Goal: Task Accomplishment & Management: Manage account settings

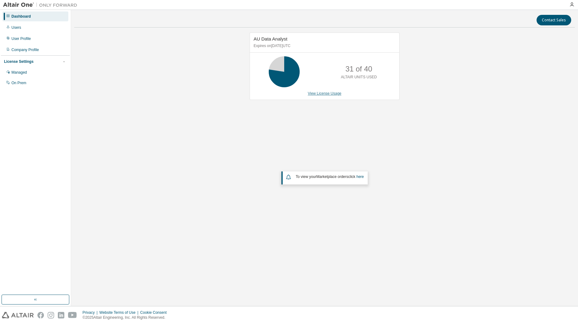
click at [335, 93] on link "View License Usage" at bounding box center [325, 93] width 34 height 4
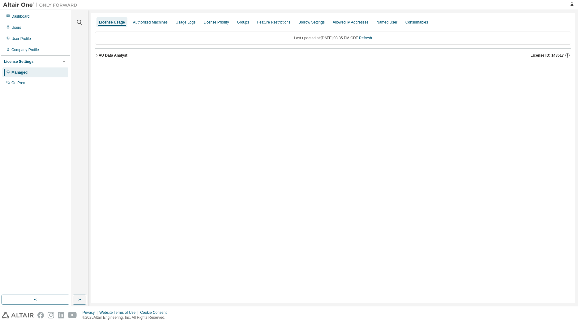
click at [97, 55] on icon "button" at bounding box center [97, 56] width 4 height 4
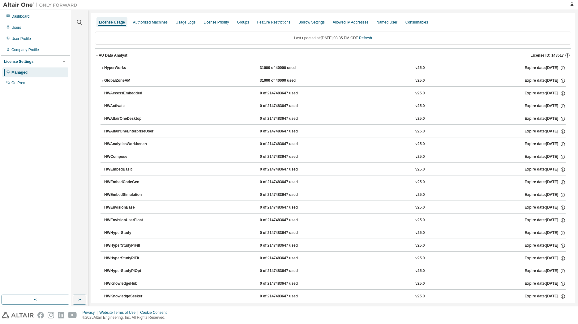
click at [102, 67] on icon "button" at bounding box center [102, 68] width 1 height 2
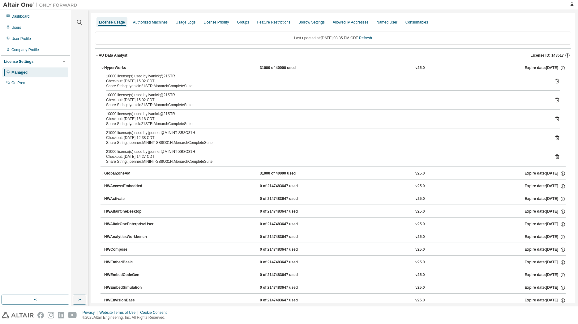
click at [149, 135] on div "21000 license(s) used by jpenner@MININT-SB8O31H" at bounding box center [325, 132] width 439 height 5
click at [143, 157] on div "Checkout: 2025-08-19 14:27 CDT" at bounding box center [325, 156] width 439 height 5
drag, startPoint x: 107, startPoint y: 114, endPoint x: 118, endPoint y: 114, distance: 11.1
click at [118, 114] on div "10000 license(s) used by lyanick@21STR" at bounding box center [325, 113] width 439 height 5
drag, startPoint x: 103, startPoint y: 133, endPoint x: 118, endPoint y: 134, distance: 14.9
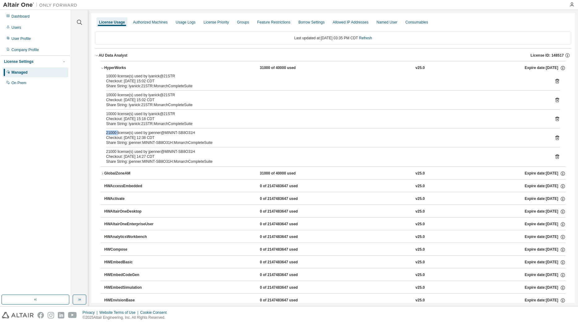
click at [118, 134] on div "10000 license(s) used by lyanick@21STR Checkout: 2025-08-19 15:02 CDT Share Str…" at bounding box center [333, 120] width 465 height 93
click at [372, 39] on link "Refresh" at bounding box center [365, 38] width 13 height 4
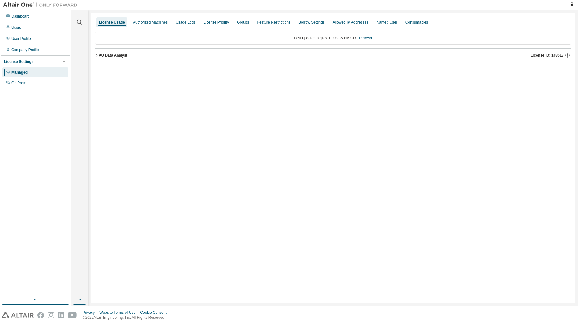
click at [18, 72] on div "Managed" at bounding box center [19, 72] width 16 height 5
click at [20, 28] on div "Users" at bounding box center [16, 27] width 10 height 5
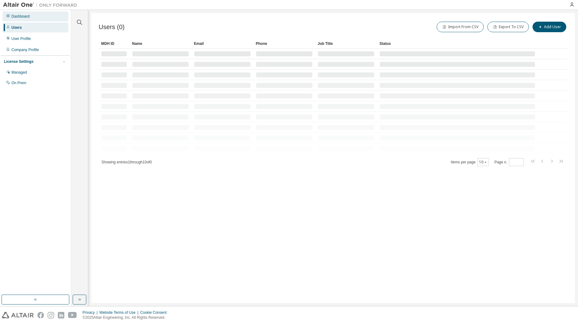
click at [20, 16] on div "Dashboard" at bounding box center [20, 16] width 18 height 5
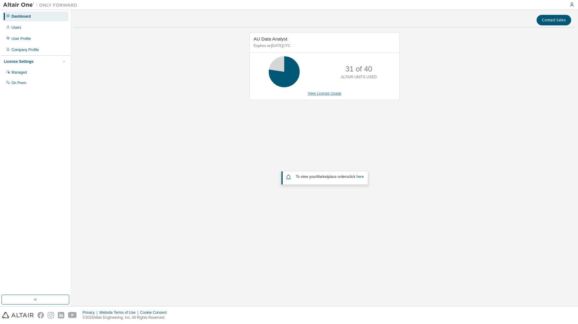
click at [329, 94] on link "View License Usage" at bounding box center [325, 93] width 34 height 4
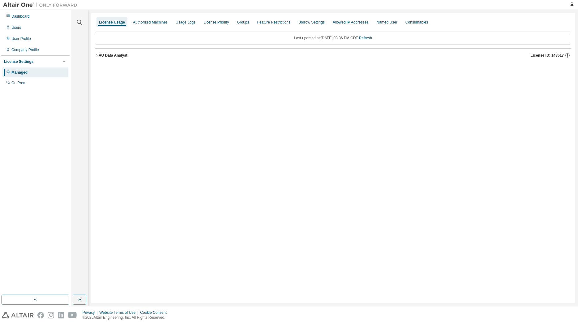
click at [97, 55] on icon "button" at bounding box center [96, 55] width 1 height 2
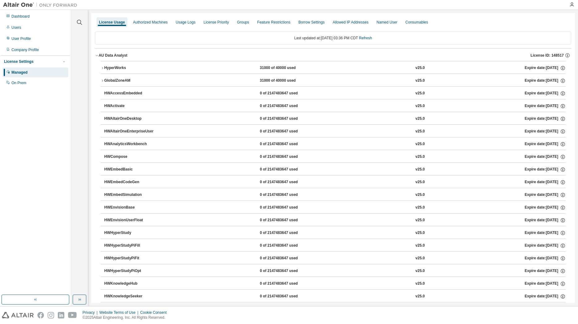
click at [103, 68] on icon "button" at bounding box center [102, 68] width 1 height 2
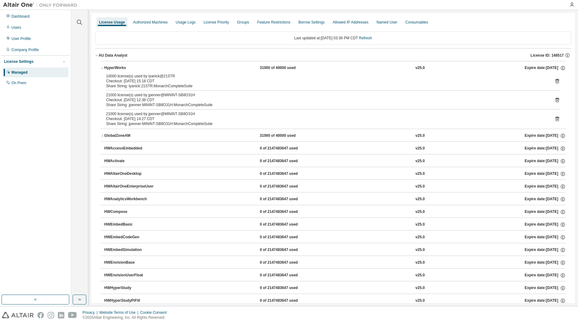
click at [556, 80] on icon at bounding box center [558, 81] width 4 height 5
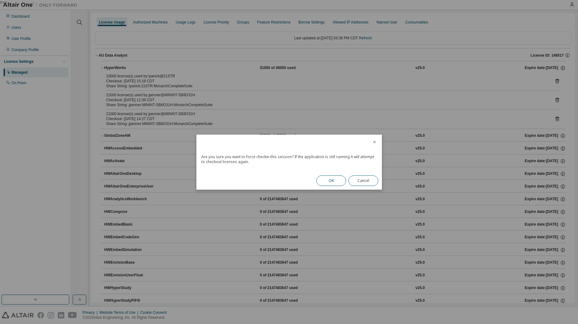
click at [330, 180] on button "OK" at bounding box center [331, 180] width 30 height 11
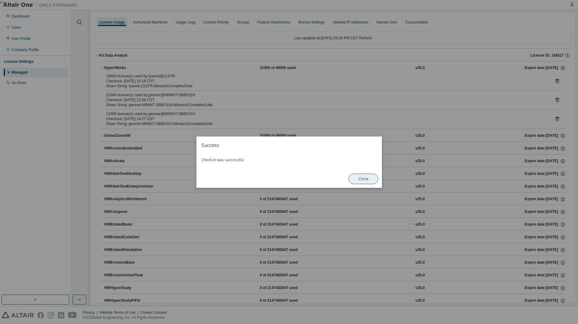
click at [365, 178] on button "Close" at bounding box center [364, 179] width 30 height 11
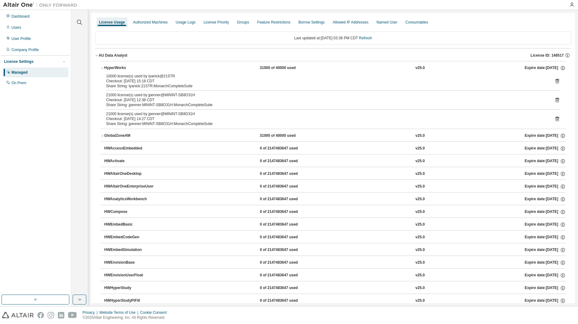
click at [556, 99] on icon at bounding box center [558, 100] width 4 height 5
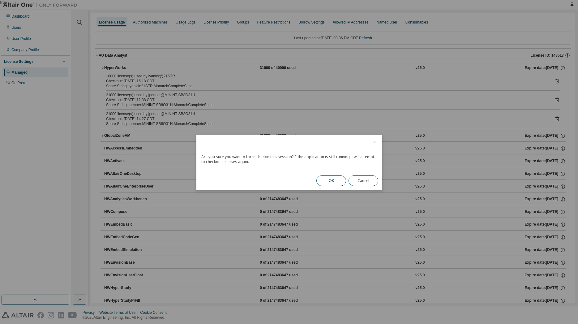
click at [330, 181] on button "OK" at bounding box center [331, 180] width 30 height 11
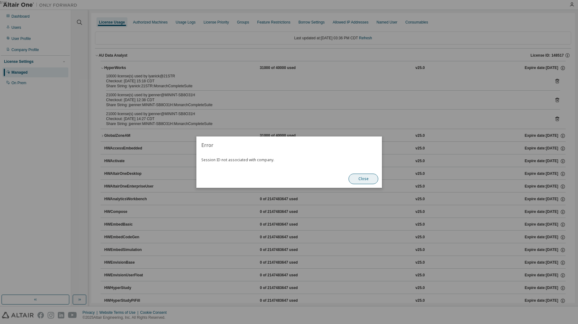
click at [359, 179] on button "Close" at bounding box center [364, 179] width 30 height 11
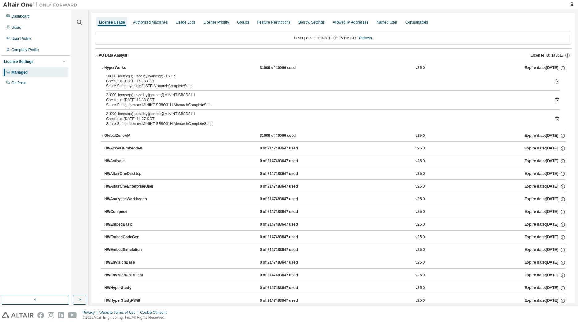
click at [556, 119] on icon at bounding box center [557, 119] width 2 height 2
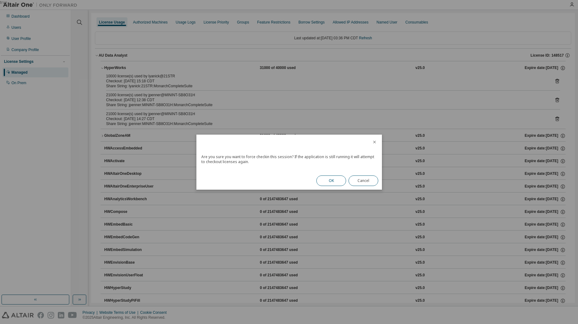
click at [335, 181] on button "OK" at bounding box center [331, 180] width 30 height 11
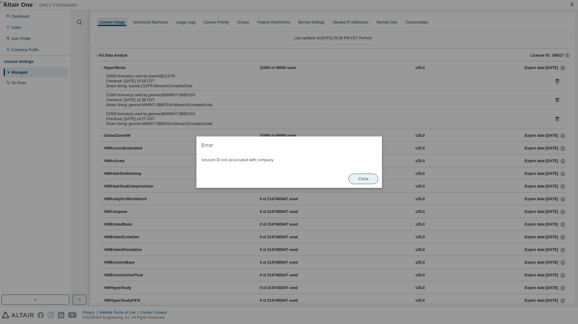
click at [367, 180] on button "Close" at bounding box center [364, 179] width 30 height 11
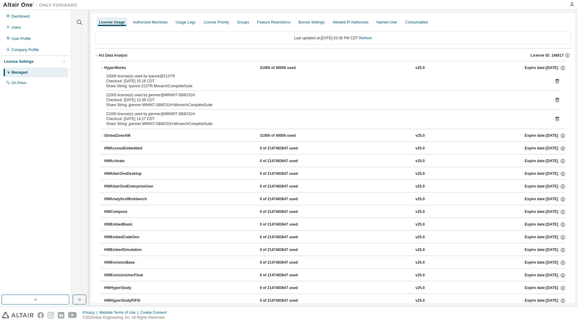
click at [97, 56] on icon "button" at bounding box center [97, 55] width 2 height 1
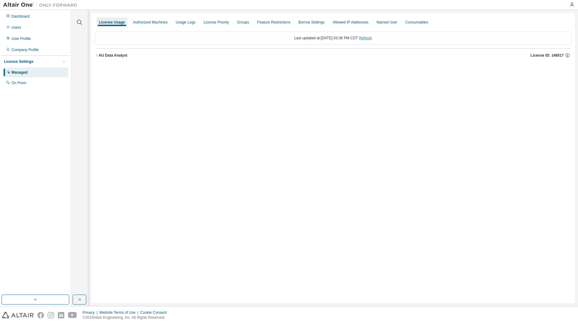
click at [371, 38] on link "Refresh" at bounding box center [365, 38] width 13 height 4
click at [15, 15] on div "Dashboard" at bounding box center [20, 16] width 18 height 5
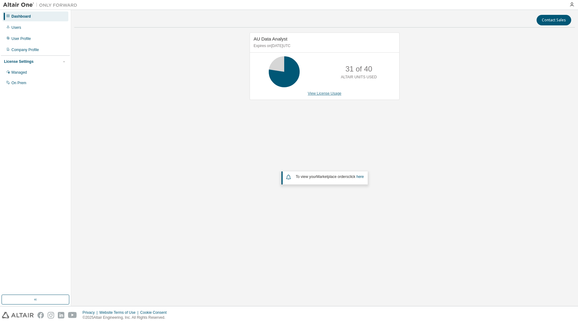
click at [325, 94] on link "View License Usage" at bounding box center [325, 93] width 34 height 4
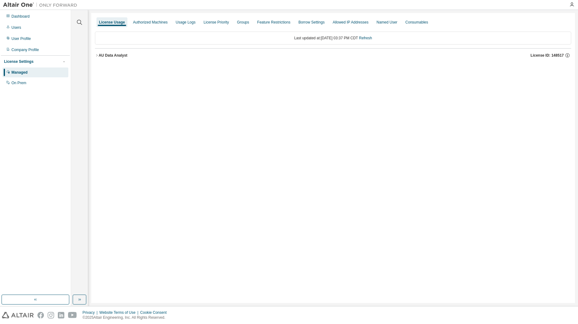
click at [97, 55] on icon "button" at bounding box center [97, 56] width 4 height 4
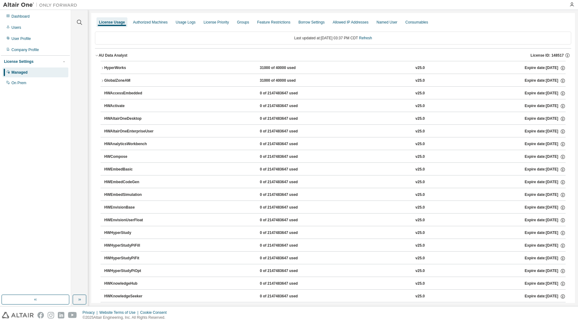
click at [103, 80] on icon "button" at bounding box center [103, 81] width 4 height 4
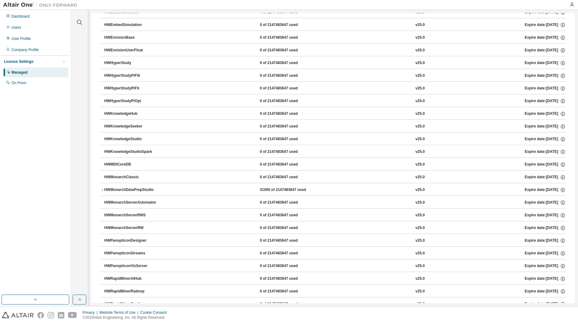
scroll to position [238, 0]
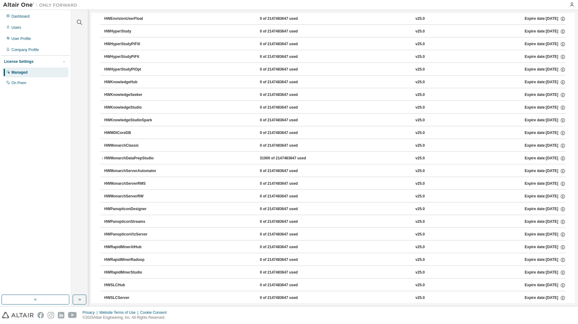
click at [103, 158] on icon "button" at bounding box center [103, 159] width 4 height 4
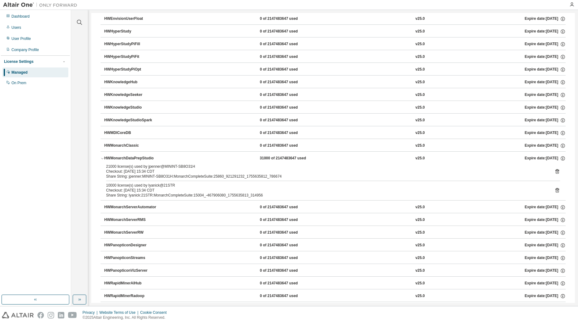
click at [555, 173] on icon at bounding box center [558, 172] width 6 height 6
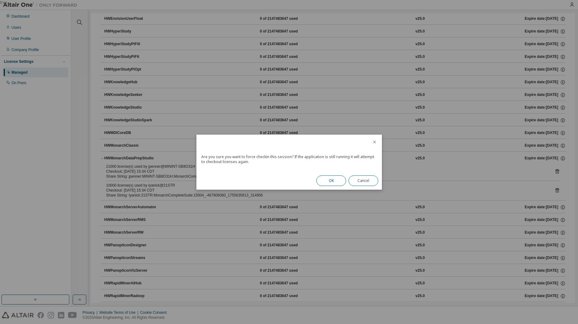
click at [333, 181] on button "OK" at bounding box center [331, 180] width 30 height 11
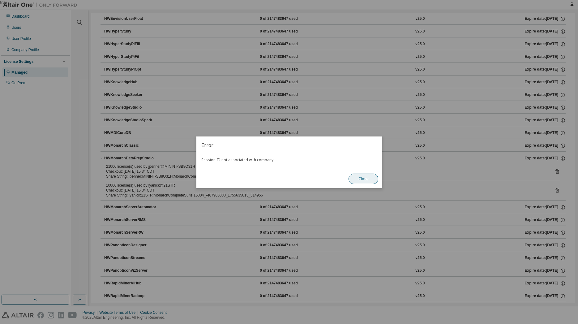
click at [359, 179] on button "Close" at bounding box center [364, 179] width 30 height 11
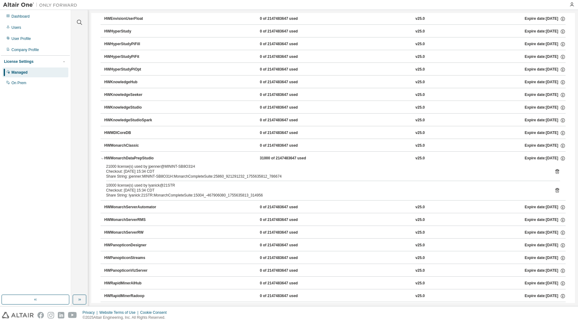
click at [555, 190] on icon at bounding box center [558, 190] width 6 height 6
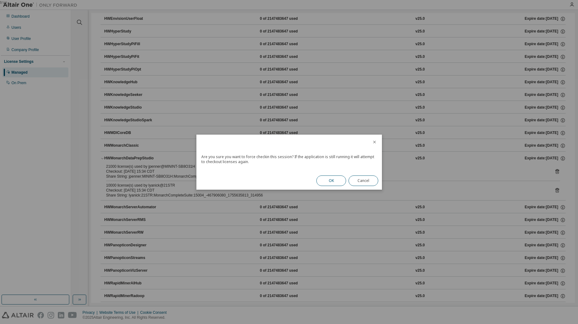
click at [324, 178] on button "OK" at bounding box center [331, 180] width 30 height 11
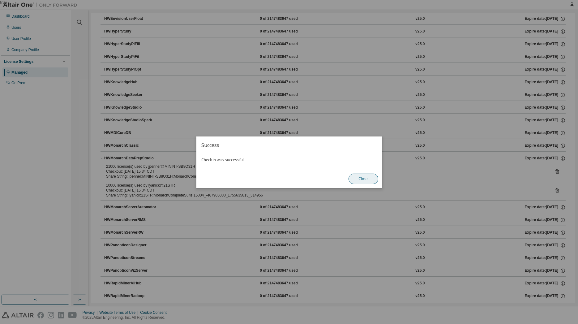
click at [358, 177] on button "Close" at bounding box center [364, 179] width 30 height 11
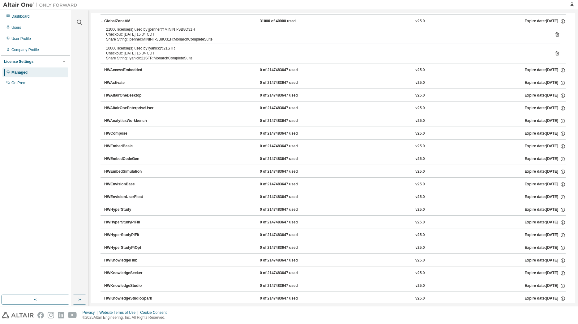
scroll to position [0, 0]
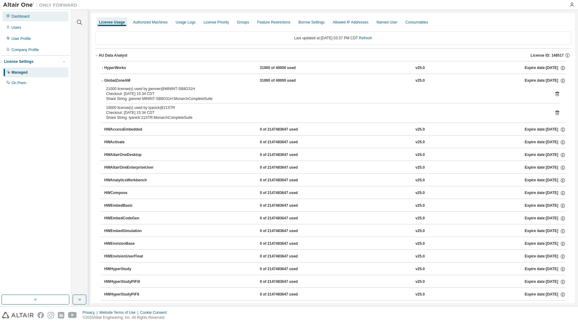
click at [28, 16] on div "Dashboard" at bounding box center [20, 16] width 18 height 5
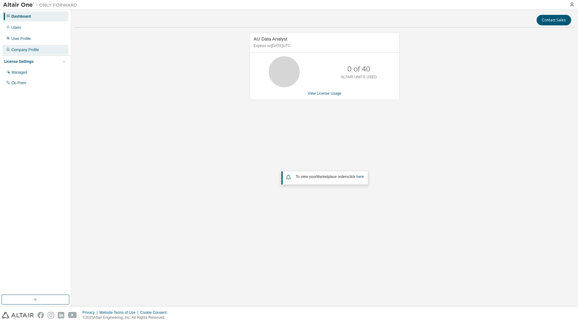
click at [24, 49] on div "Company Profile" at bounding box center [25, 49] width 28 height 5
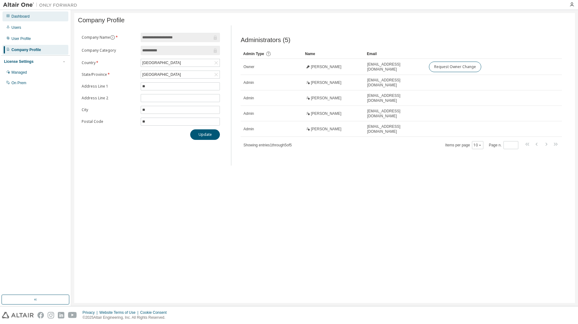
click at [23, 13] on div "Dashboard" at bounding box center [35, 16] width 66 height 10
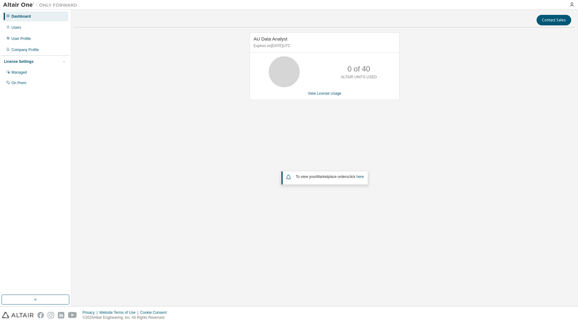
click at [23, 2] on img at bounding box center [41, 5] width 77 height 6
click at [190, 148] on div "AU Data Analyst Expires on August 17, 2026 UTC 0 of 40 ALTAIR UNITS USED View L…" at bounding box center [324, 137] width 501 height 211
click at [353, 122] on div "AU Data Analyst Expires on [DATE] UTC 21 of 40 ALTAIR UNITS USED View License U…" at bounding box center [324, 137] width 501 height 211
click at [16, 29] on div "Users" at bounding box center [16, 27] width 10 height 5
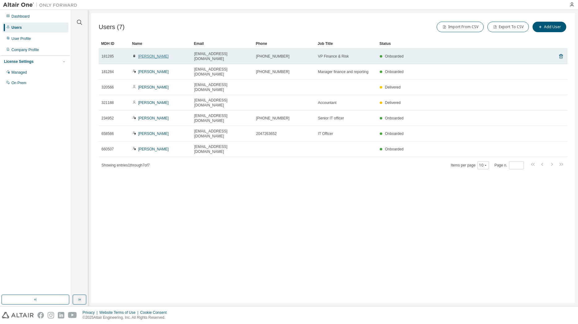
click at [146, 54] on link "[PERSON_NAME]" at bounding box center [153, 56] width 31 height 4
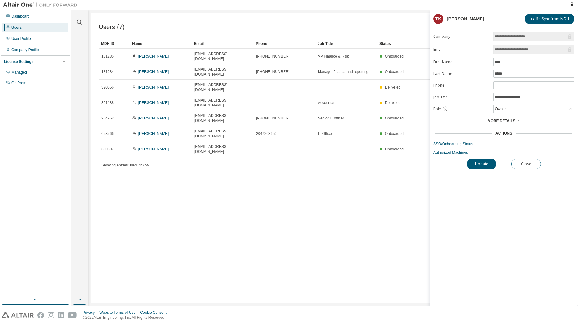
click at [266, 226] on div "Users (7) Import From CSV Export To CSV Add User Clear Load Save Save As Field …" at bounding box center [333, 158] width 484 height 290
